Goal: Navigation & Orientation: Find specific page/section

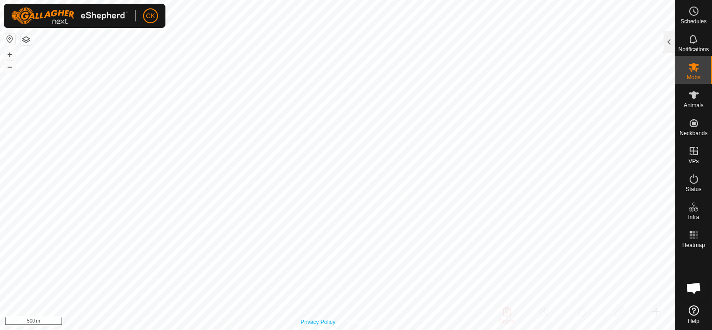
scroll to position [272, 0]
click at [694, 35] on icon at bounding box center [694, 39] width 11 height 11
click at [670, 37] on div at bounding box center [669, 42] width 11 height 22
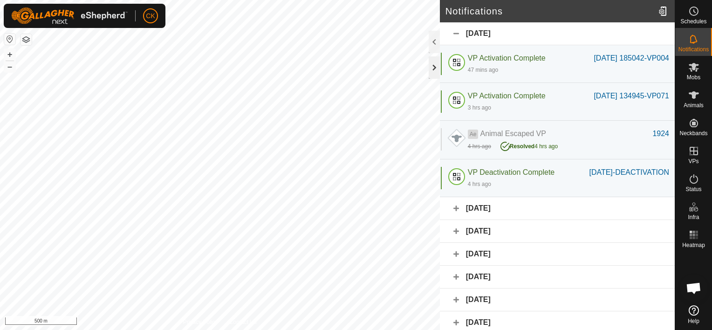
click at [433, 64] on div at bounding box center [434, 67] width 11 height 22
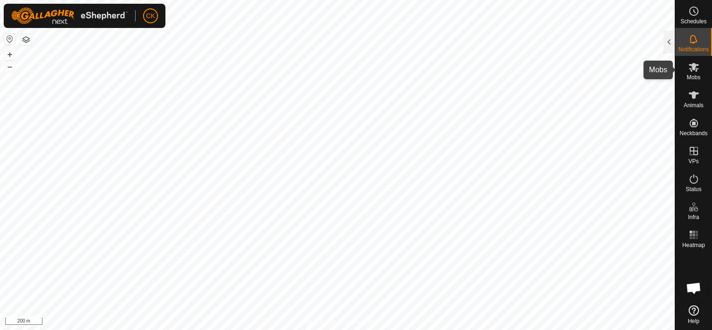
click at [695, 65] on icon at bounding box center [694, 67] width 10 height 9
click at [668, 42] on div at bounding box center [669, 42] width 11 height 22
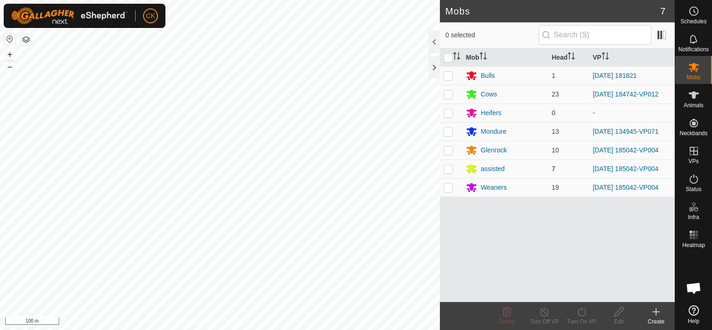
scroll to position [280, 0]
